Goal: Information Seeking & Learning: Learn about a topic

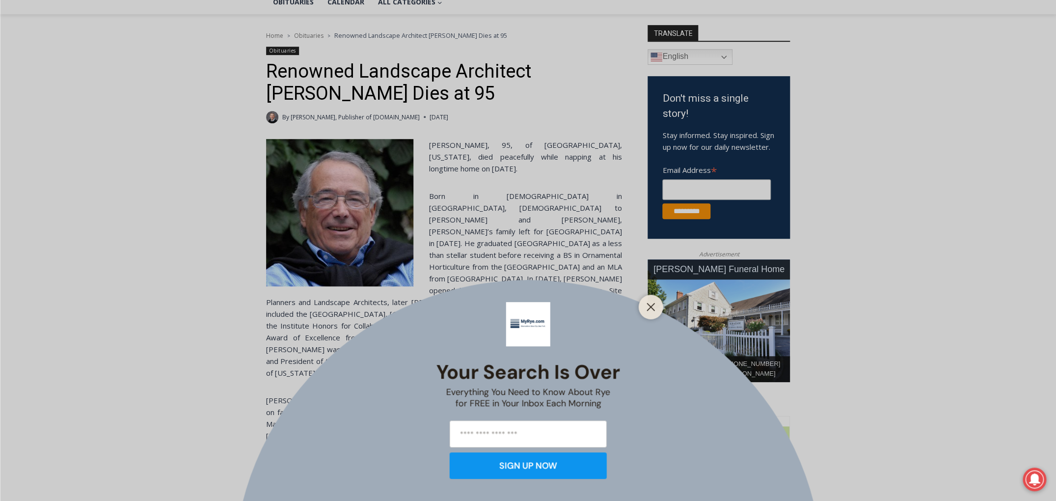
scroll to position [250, 0]
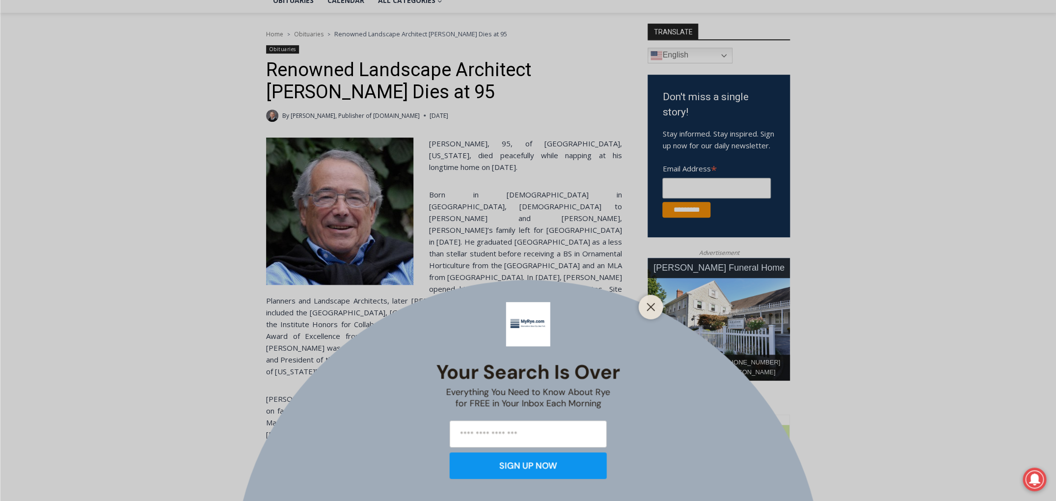
click at [653, 304] on line "Close" at bounding box center [650, 306] width 7 height 7
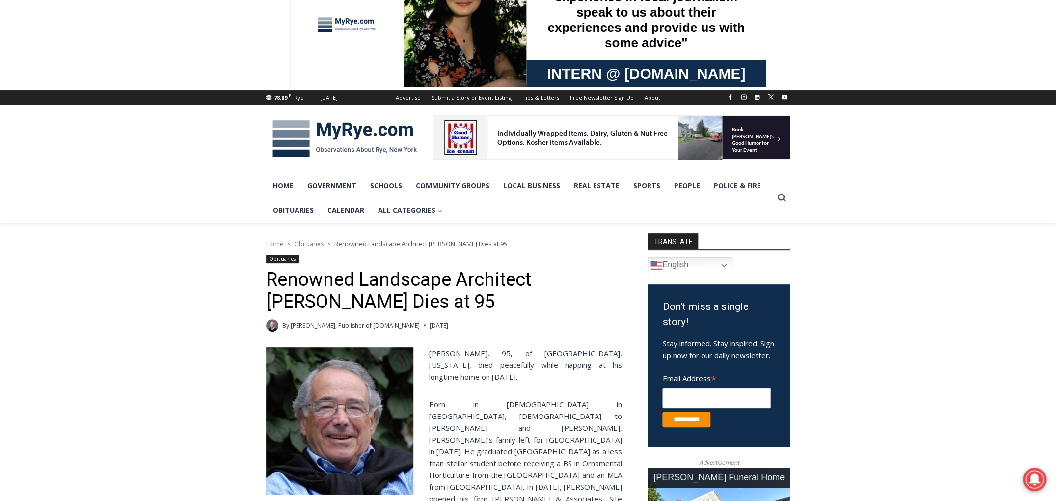
scroll to position [0, 0]
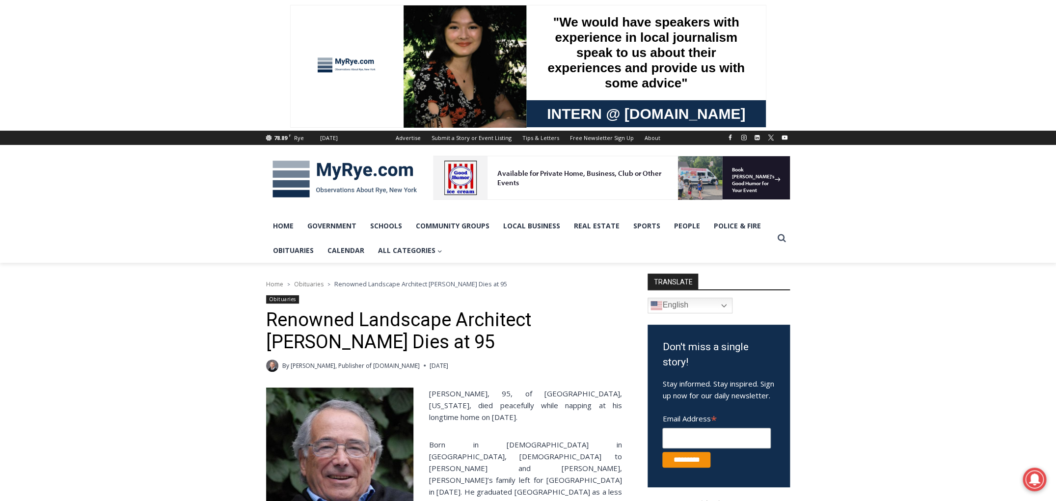
click at [354, 166] on img at bounding box center [344, 179] width 157 height 51
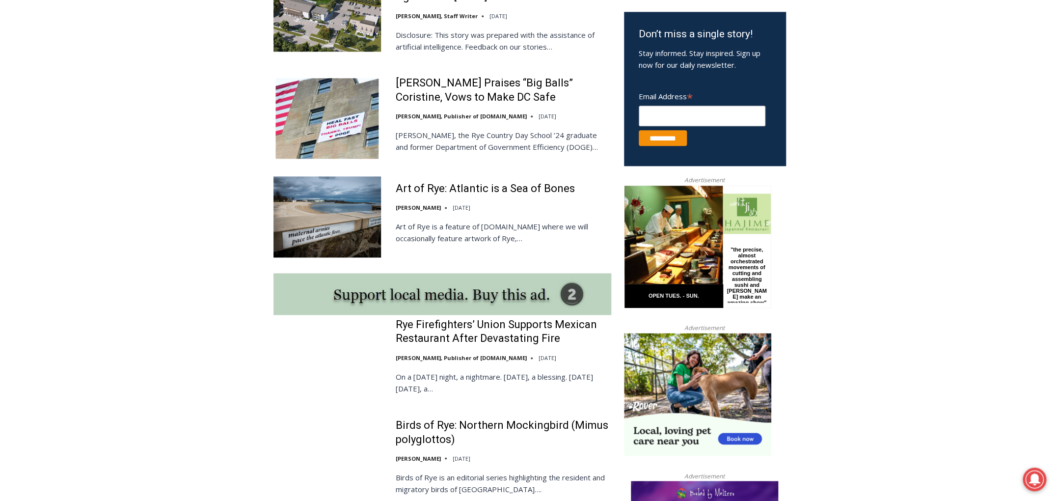
scroll to position [649, 0]
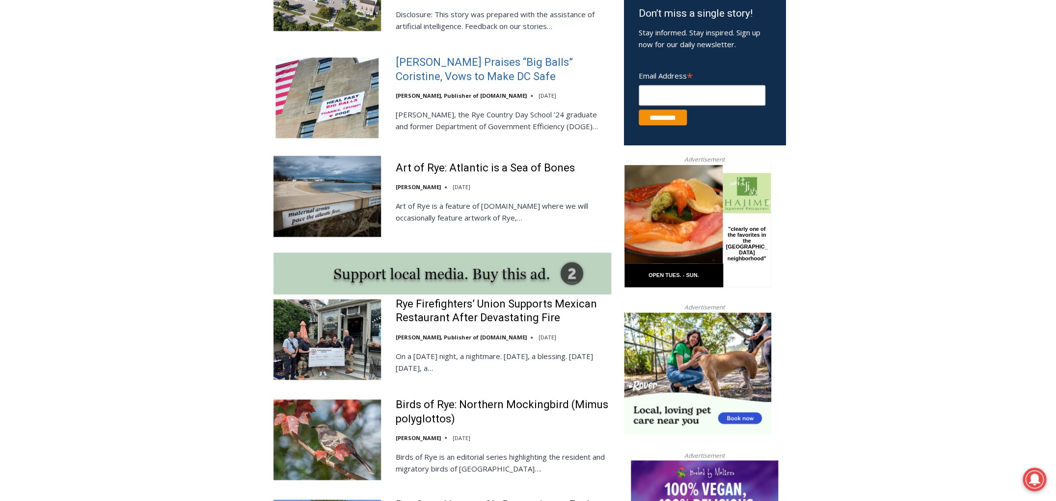
click at [503, 63] on link "[PERSON_NAME] Praises “Big Balls” Coristine, Vows to Make DC Safe" at bounding box center [504, 69] width 216 height 28
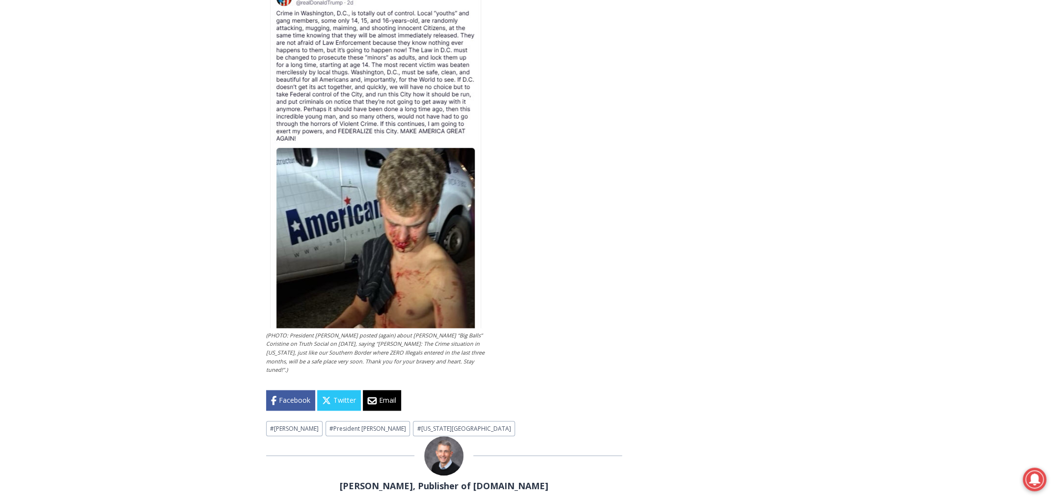
scroll to position [2339, 0]
